Goal: Task Accomplishment & Management: Use online tool/utility

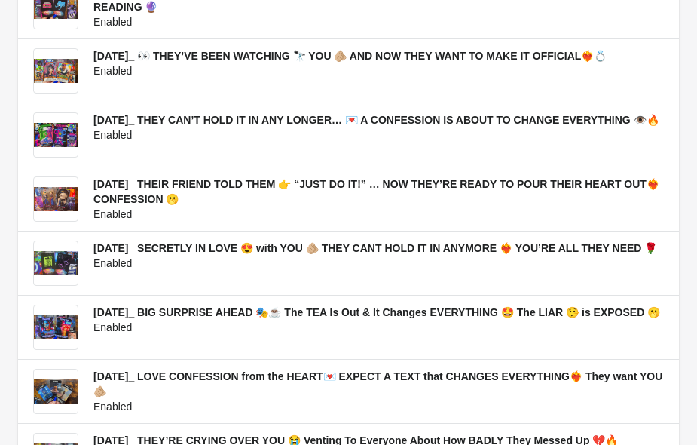
scroll to position [561, 0]
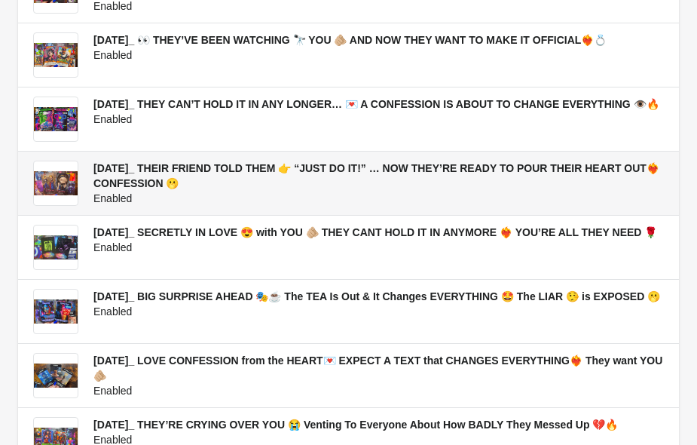
click at [382, 186] on h3 "[DATE]_ THEIR FRIEND TOLD THEM 👉 “JUST DO IT!” … NOW THEY’RE READY TO POUR THEI…" at bounding box center [378, 176] width 570 height 30
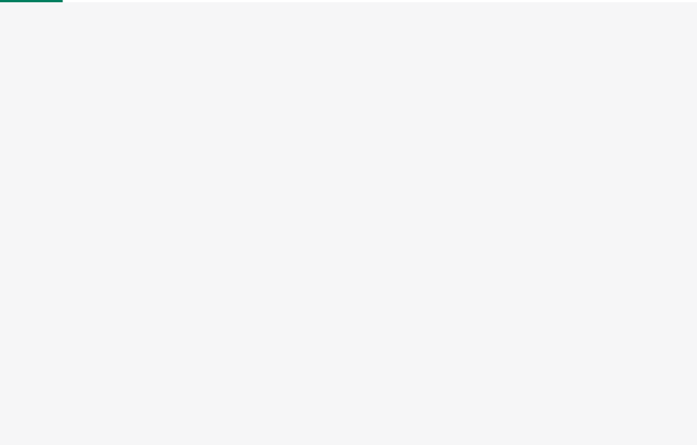
select select "US"
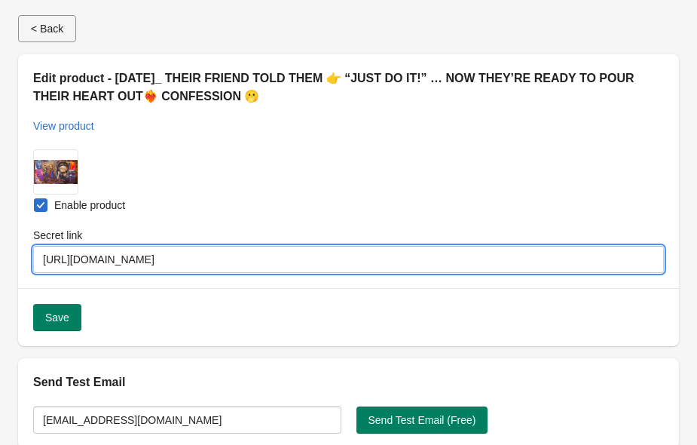
drag, startPoint x: 329, startPoint y: 258, endPoint x: 198, endPoint y: 261, distance: 131.1
click at [198, 261] on input "[URL][DOMAIN_NAME]" at bounding box center [348, 259] width 631 height 27
click at [284, 266] on input "[URL][DOMAIN_NAME]" at bounding box center [348, 259] width 631 height 27
click at [324, 261] on input "[URL][DOMAIN_NAME]" at bounding box center [348, 259] width 631 height 27
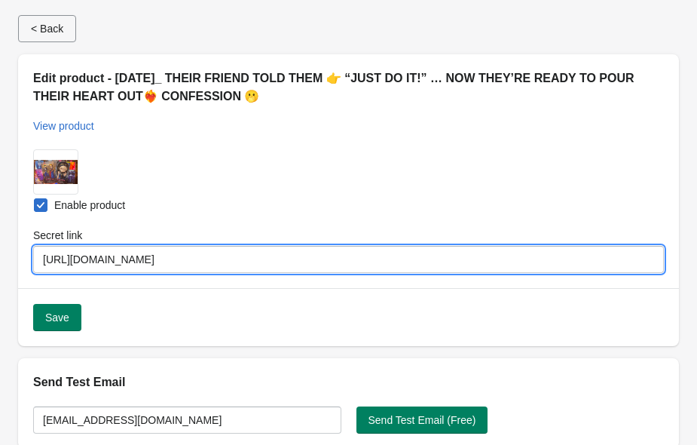
drag, startPoint x: 329, startPoint y: 259, endPoint x: 345, endPoint y: 257, distance: 16.7
click at [345, 257] on input "[URL][DOMAIN_NAME]" at bounding box center [348, 259] width 631 height 27
drag, startPoint x: 225, startPoint y: 255, endPoint x: 54, endPoint y: 254, distance: 171.1
click at [54, 255] on input "[URL][DOMAIN_NAME]" at bounding box center [348, 259] width 631 height 27
drag, startPoint x: 54, startPoint y: 260, endPoint x: 41, endPoint y: 262, distance: 13.8
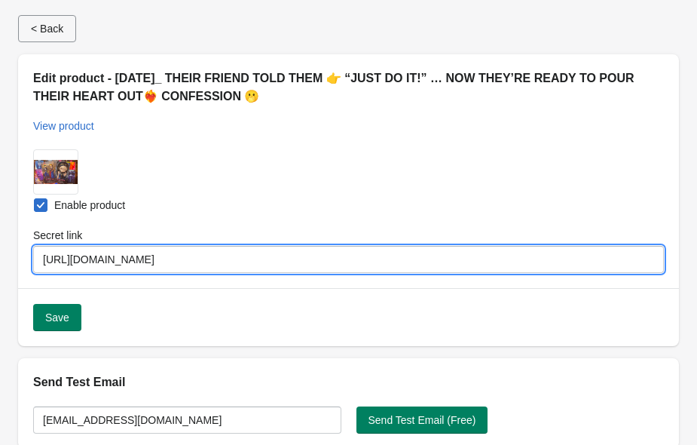
click at [41, 262] on input "[URL][DOMAIN_NAME]" at bounding box center [348, 259] width 631 height 27
click at [261, 149] on div "Submit Enable product Secret link [URL][DOMAIN_NAME]" at bounding box center [348, 211] width 661 height 154
